Goal: Task Accomplishment & Management: Use online tool/utility

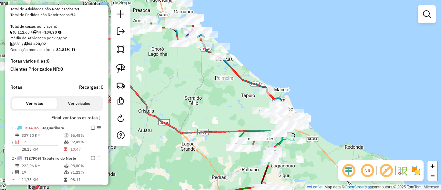
scroll to position [119, 0]
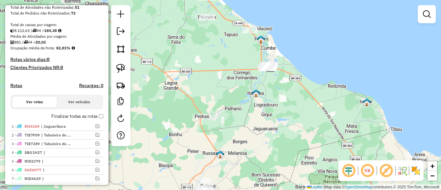
drag, startPoint x: 247, startPoint y: 147, endPoint x: 210, endPoint y: 22, distance: 130.6
click at [211, 23] on div "Janela de atendimento Grade de atendimento Capacidade Transportadoras Veículos …" at bounding box center [220, 95] width 441 height 190
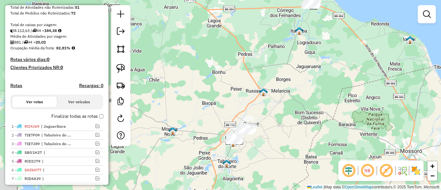
drag, startPoint x: 230, startPoint y: 117, endPoint x: 338, endPoint y: 88, distance: 111.3
click at [337, 164] on div "Janela de atendimento Grade de atendimento Capacidade Transportadoras Veículos …" at bounding box center [220, 95] width 441 height 190
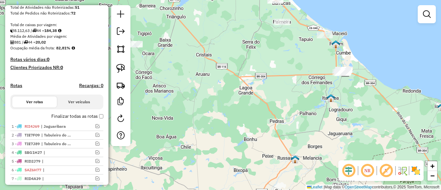
drag, startPoint x: 331, startPoint y: 59, endPoint x: 268, endPoint y: 118, distance: 86.4
click at [268, 118] on div "Janela de atendimento Grade de atendimento Capacidade Transportadoras Veículos …" at bounding box center [220, 95] width 441 height 190
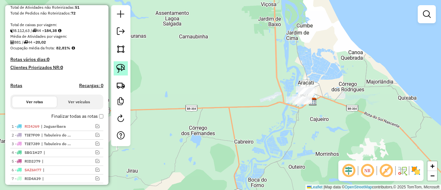
click at [114, 68] on link at bounding box center [121, 68] width 14 height 14
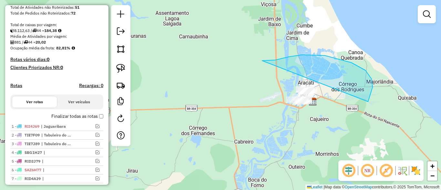
drag, startPoint x: 366, startPoint y: 70, endPoint x: 262, endPoint y: 120, distance: 115.4
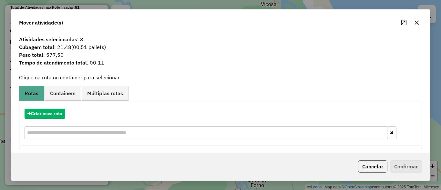
click at [377, 167] on button "Cancelar" at bounding box center [372, 167] width 29 height 12
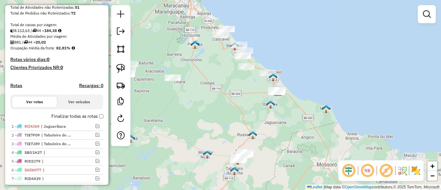
drag, startPoint x: 253, startPoint y: 112, endPoint x: 256, endPoint y: 119, distance: 7.6
click at [256, 119] on div "Janela de atendimento Grade de atendimento Capacidade Transportadoras Veículos …" at bounding box center [220, 95] width 441 height 190
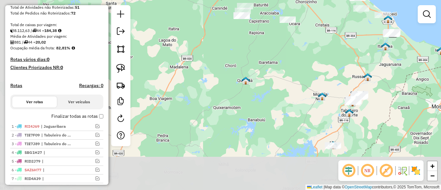
drag, startPoint x: 228, startPoint y: 130, endPoint x: 303, endPoint y: 7, distance: 144.1
click at [303, 7] on div "Janela de atendimento Grade de atendimento Capacidade Transportadoras Veículos …" at bounding box center [220, 95] width 441 height 190
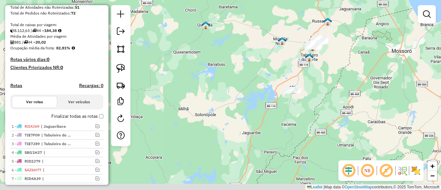
drag, startPoint x: 297, startPoint y: 65, endPoint x: 221, endPoint y: 101, distance: 84.2
click at [221, 101] on div "Janela de atendimento Grade de atendimento Capacidade Transportadoras Veículos …" at bounding box center [220, 95] width 441 height 190
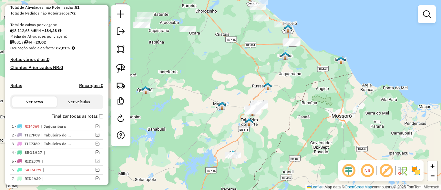
drag, startPoint x: 274, startPoint y: 75, endPoint x: 267, endPoint y: 88, distance: 15.0
click at [267, 87] on div "Janela de atendimento Grade de atendimento Capacidade Transportadoras Veículos …" at bounding box center [220, 95] width 441 height 190
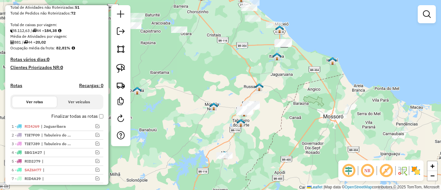
drag, startPoint x: 218, startPoint y: 94, endPoint x: 218, endPoint y: 81, distance: 12.9
click at [218, 81] on div "Janela de atendimento Grade de atendimento Capacidade Transportadoras Veículos …" at bounding box center [220, 95] width 441 height 190
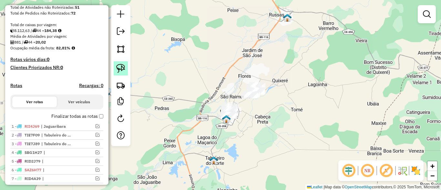
click at [120, 72] on img at bounding box center [120, 68] width 9 height 9
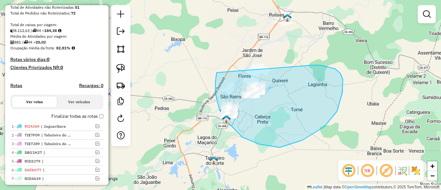
drag, startPoint x: 217, startPoint y: 73, endPoint x: 288, endPoint y: 65, distance: 72.2
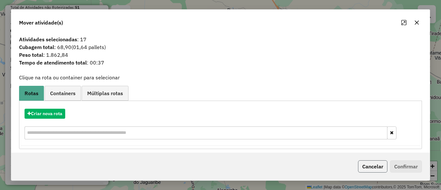
click at [372, 168] on button "Cancelar" at bounding box center [372, 167] width 29 height 12
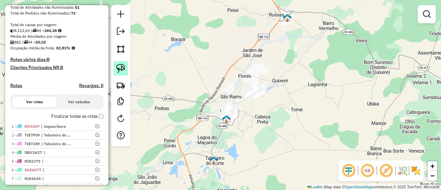
click at [118, 73] on img at bounding box center [120, 68] width 9 height 9
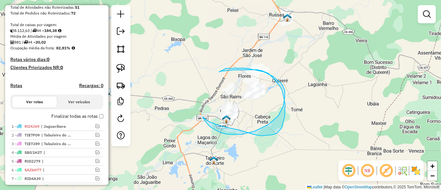
drag, startPoint x: 257, startPoint y: 70, endPoint x: 226, endPoint y: 68, distance: 31.0
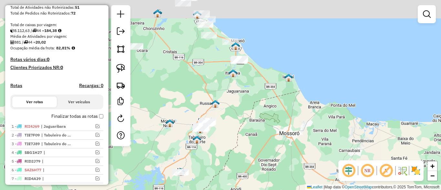
drag, startPoint x: 236, startPoint y: 85, endPoint x: 198, endPoint y: 123, distance: 54.8
click at [198, 123] on div "Janela de atendimento Grade de atendimento Capacidade Transportadoras Veículos …" at bounding box center [220, 95] width 441 height 190
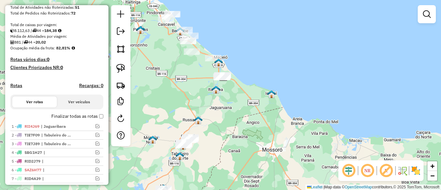
drag, startPoint x: 200, startPoint y: 98, endPoint x: 239, endPoint y: 107, distance: 40.0
click at [238, 107] on div "Janela de atendimento Grade de atendimento Capacidade Transportadoras Veículos …" at bounding box center [220, 95] width 441 height 190
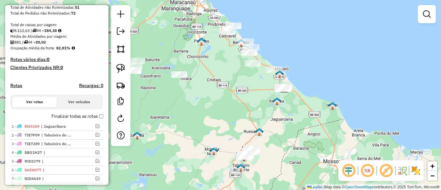
drag, startPoint x: 215, startPoint y: 94, endPoint x: 245, endPoint y: 102, distance: 31.4
click at [245, 102] on div "Janela de atendimento Grade de atendimento Capacidade Transportadoras Veículos …" at bounding box center [220, 95] width 441 height 190
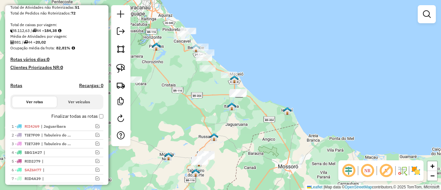
drag, startPoint x: 226, startPoint y: 95, endPoint x: 220, endPoint y: 95, distance: 6.8
click at [220, 95] on div "Janela de atendimento Grade de atendimento Capacidade Transportadoras Veículos …" at bounding box center [220, 95] width 441 height 190
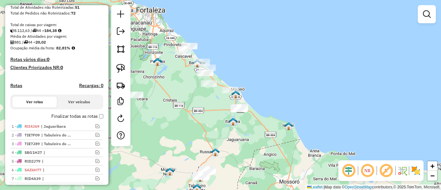
drag, startPoint x: 217, startPoint y: 127, endPoint x: 246, endPoint y: 120, distance: 29.5
click at [246, 120] on div "Janela de atendimento Grade de atendimento Capacidade Transportadoras Veículos …" at bounding box center [220, 95] width 441 height 190
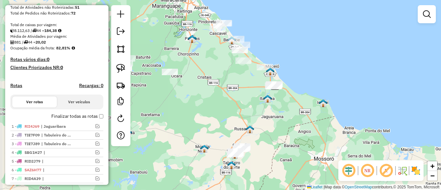
drag, startPoint x: 219, startPoint y: 100, endPoint x: 232, endPoint y: 93, distance: 14.2
click at [226, 84] on div "Janela de atendimento Grade de atendimento Capacidade Transportadoras Veículos …" at bounding box center [220, 95] width 441 height 190
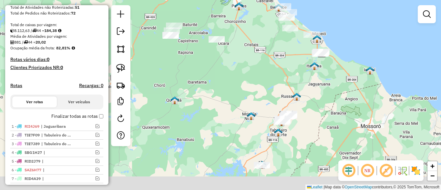
drag, startPoint x: 230, startPoint y: 128, endPoint x: 279, endPoint y: 95, distance: 59.3
click at [279, 95] on div "Janela de atendimento Grade de atendimento Capacidade Transportadoras Veículos …" at bounding box center [220, 95] width 441 height 190
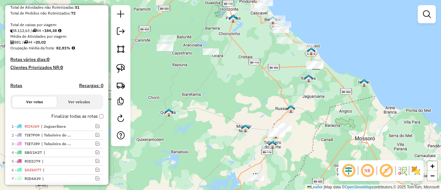
drag, startPoint x: 264, startPoint y: 115, endPoint x: 249, endPoint y: 142, distance: 31.3
click at [249, 142] on div "Janela de atendimento Grade de atendimento Capacidade Transportadoras Veículos …" at bounding box center [220, 95] width 441 height 190
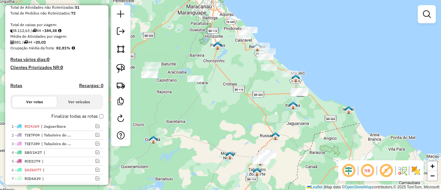
drag, startPoint x: 253, startPoint y: 113, endPoint x: 248, endPoint y: 111, distance: 5.0
click at [248, 111] on div "Janela de atendimento Grade de atendimento Capacidade Transportadoras Veículos …" at bounding box center [220, 95] width 441 height 190
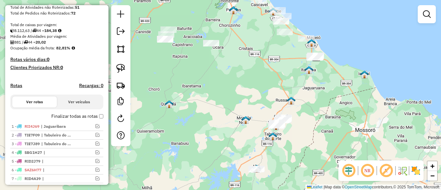
drag, startPoint x: 239, startPoint y: 108, endPoint x: 283, endPoint y: 70, distance: 57.0
click at [286, 66] on div "Janela de atendimento Grade de atendimento Capacidade Transportadoras Veículos …" at bounding box center [220, 95] width 441 height 190
